Goal: Information Seeking & Learning: Learn about a topic

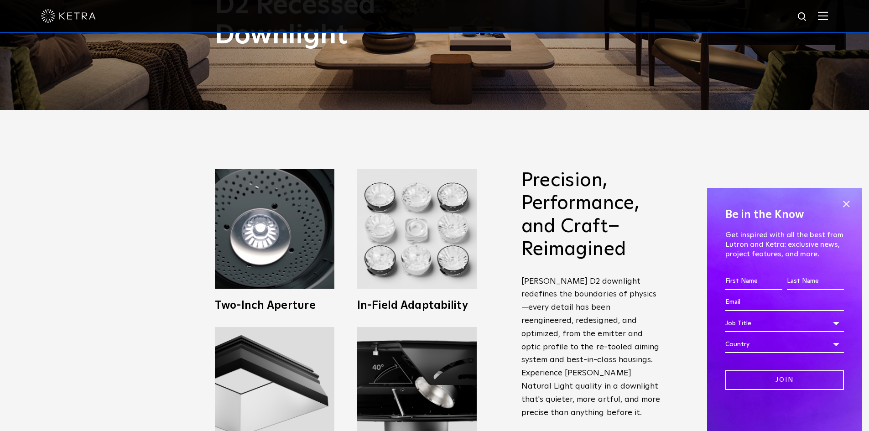
scroll to position [319, 0]
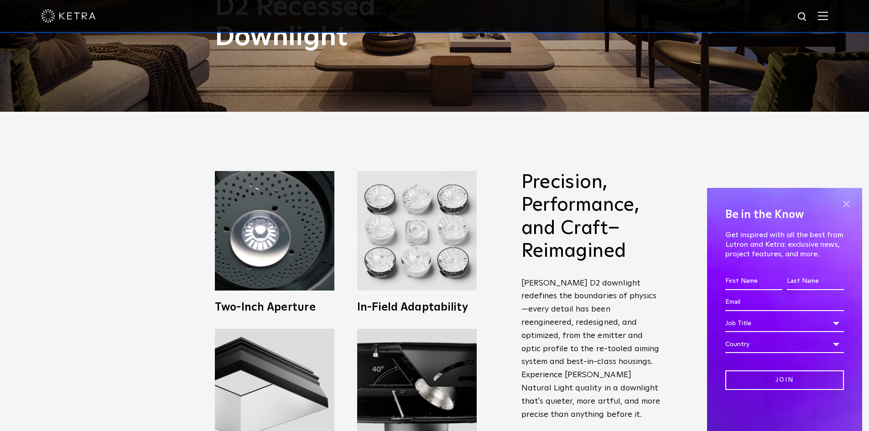
click at [844, 202] on span at bounding box center [846, 204] width 14 height 14
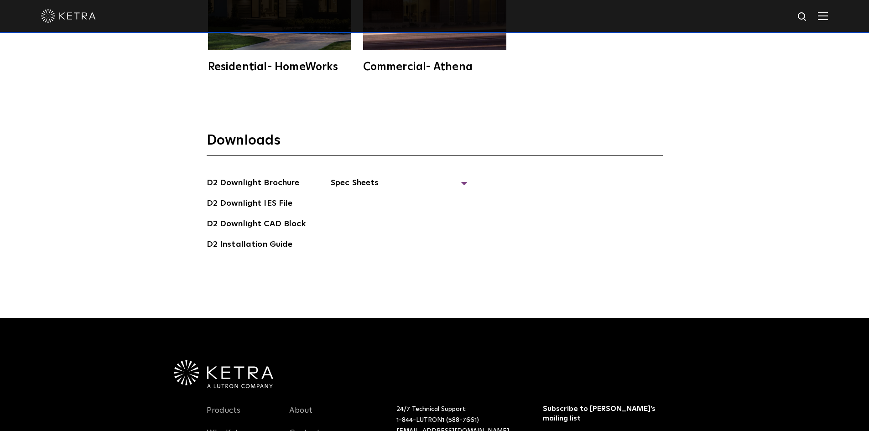
scroll to position [2636, 0]
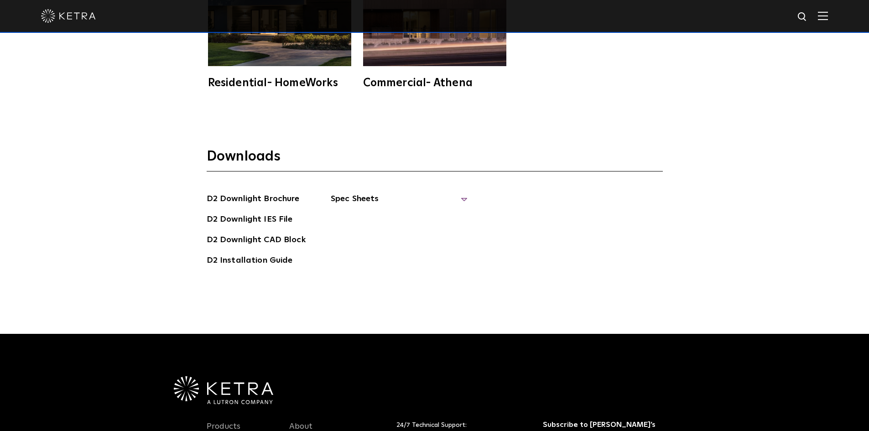
click at [462, 193] on span "Spec Sheets" at bounding box center [399, 203] width 137 height 20
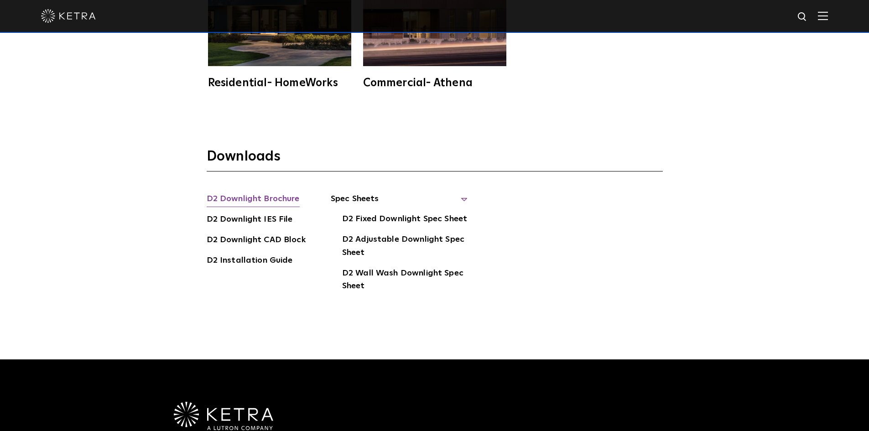
click at [273, 193] on link "D2 Downlight Brochure" at bounding box center [253, 200] width 93 height 15
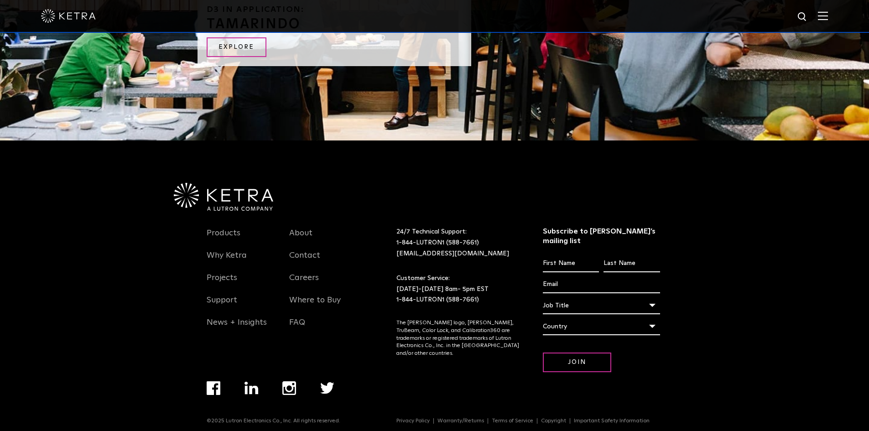
scroll to position [1956, 0]
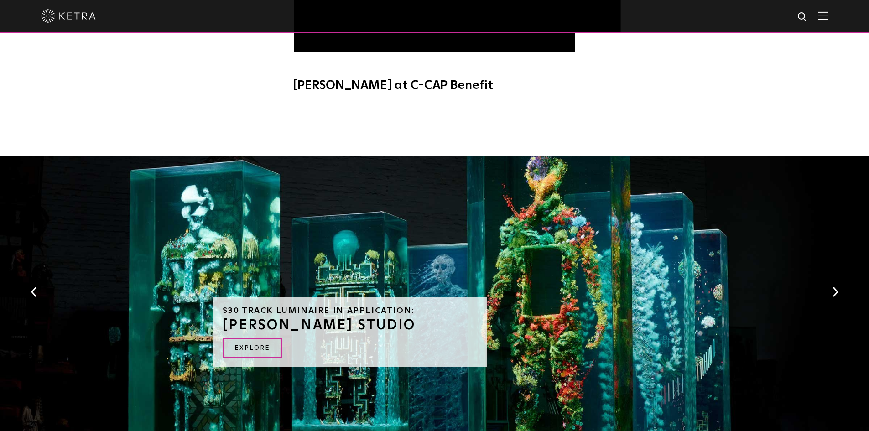
scroll to position [821, 0]
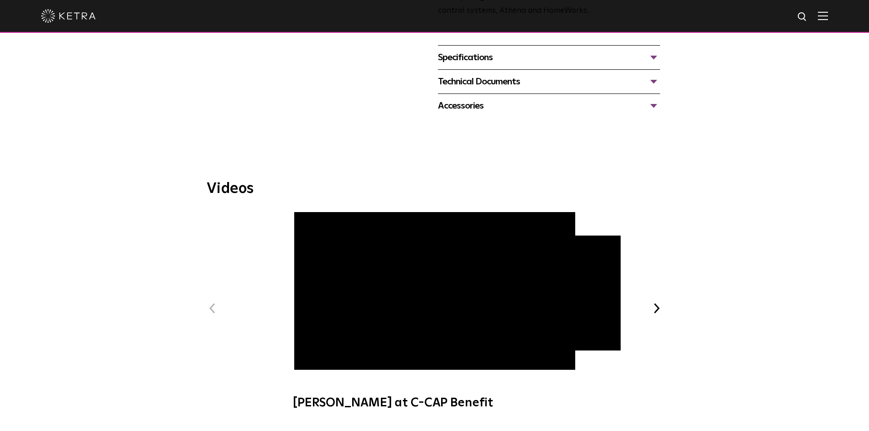
scroll to position [547, 0]
